Goal: Task Accomplishment & Management: Manage account settings

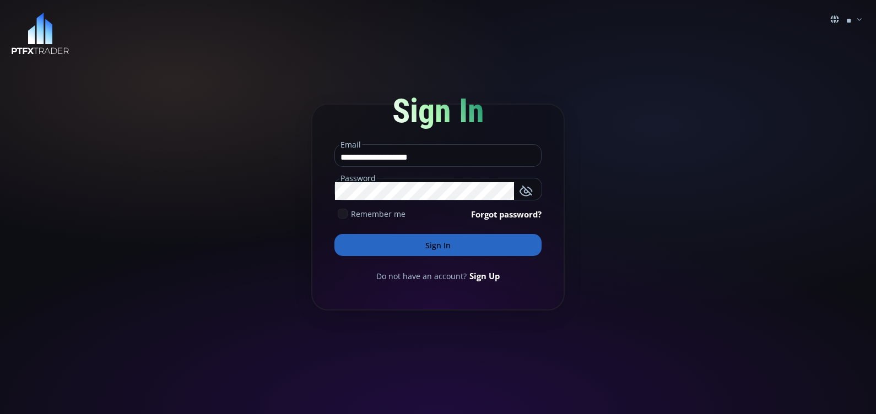
click at [341, 218] on icon at bounding box center [343, 214] width 10 height 10
click at [380, 246] on button "Sign In" at bounding box center [437, 245] width 207 height 22
